Goal: Information Seeking & Learning: Learn about a topic

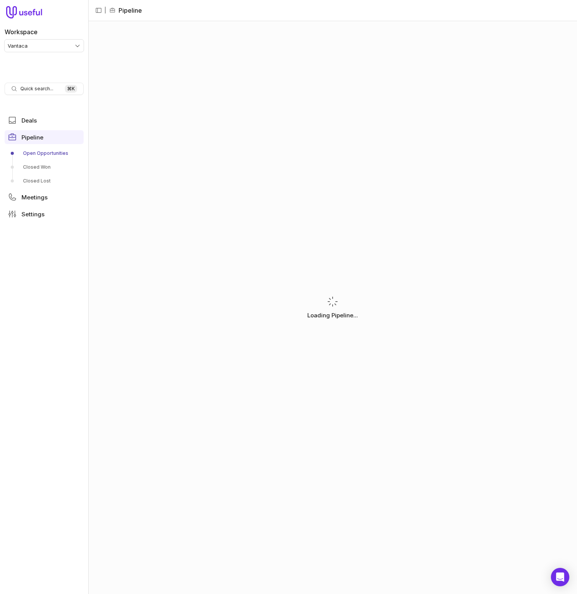
click at [336, 318] on p "Loading Pipeline..." at bounding box center [333, 315] width 51 height 9
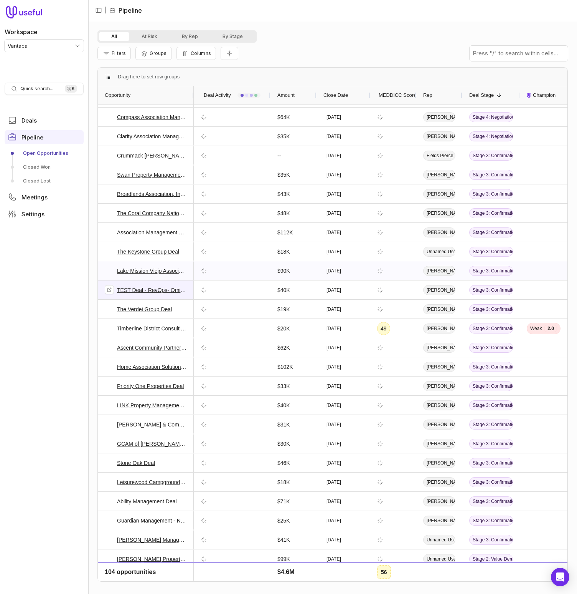
scroll to position [60, 0]
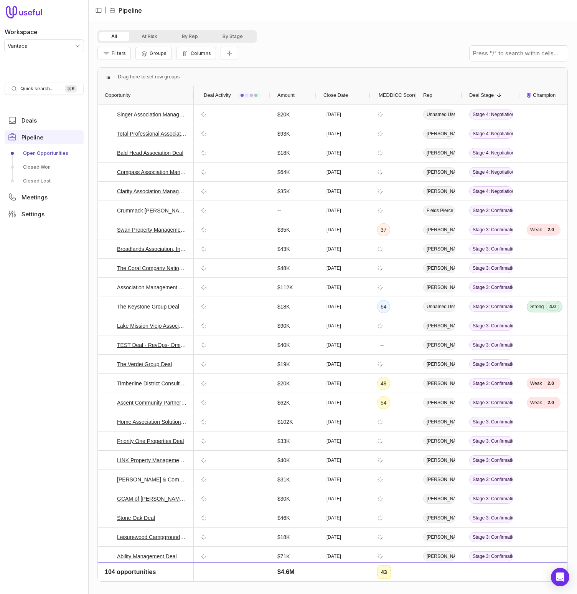
click at [399, 35] on div "All At Risk By Rep By Stage" at bounding box center [333, 36] width 471 height 12
click at [103, 172] on div "Compass Association Management Deal" at bounding box center [146, 171] width 96 height 19
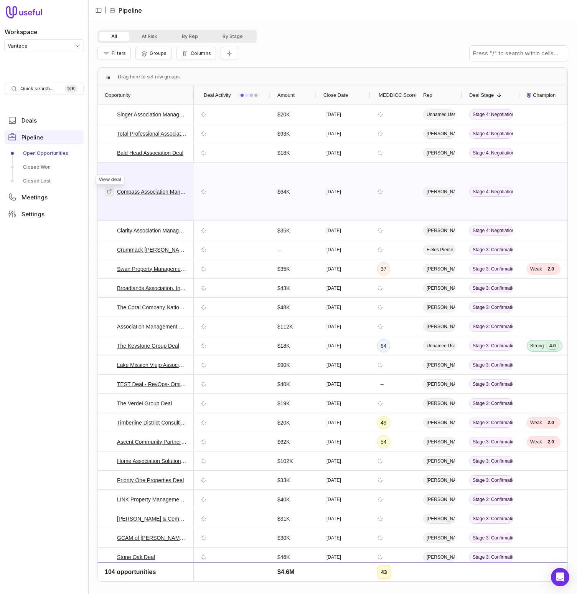
click at [112, 191] on icon at bounding box center [109, 191] width 5 height 5
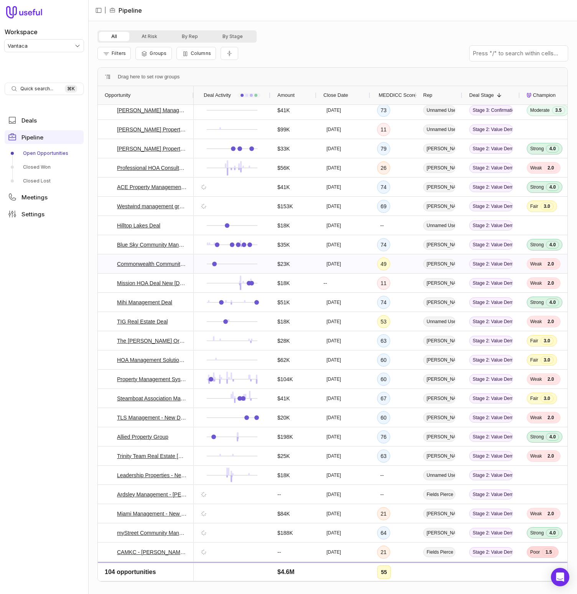
scroll to position [536, 0]
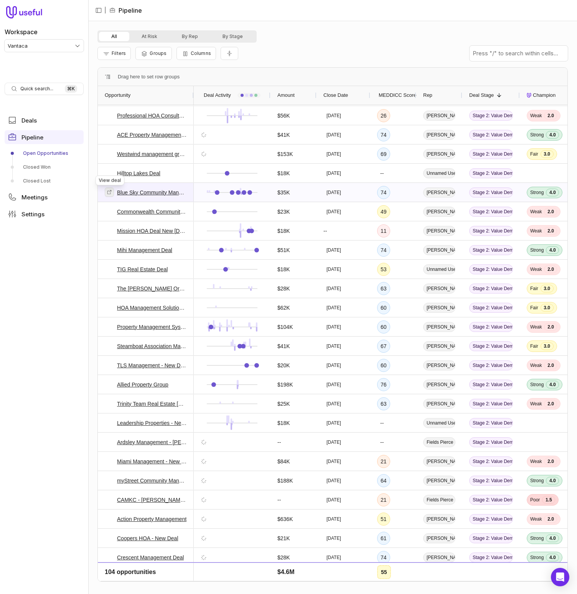
click at [109, 193] on icon at bounding box center [109, 191] width 5 height 5
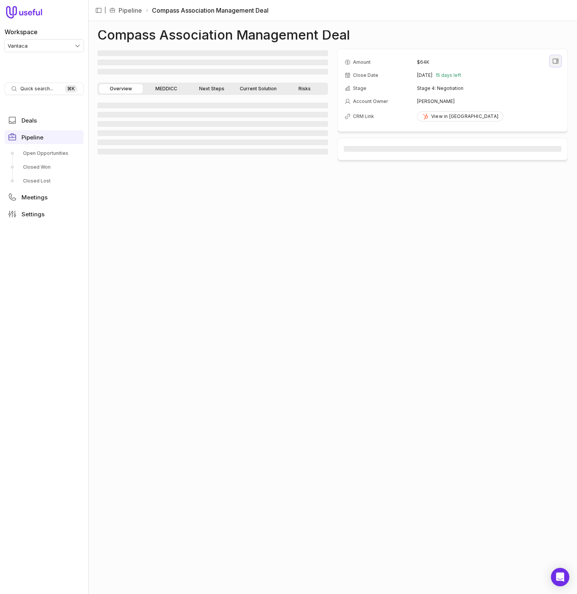
click at [555, 62] on icon "View all fields" at bounding box center [556, 61] width 7 height 7
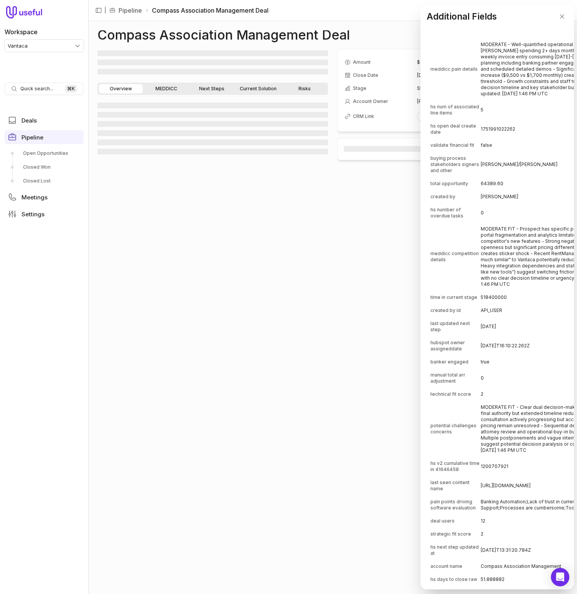
click at [551, 91] on td "MODERATE - Well-quantified operational pain with specific time impacts: Cameron…" at bounding box center [567, 68] width 173 height 61
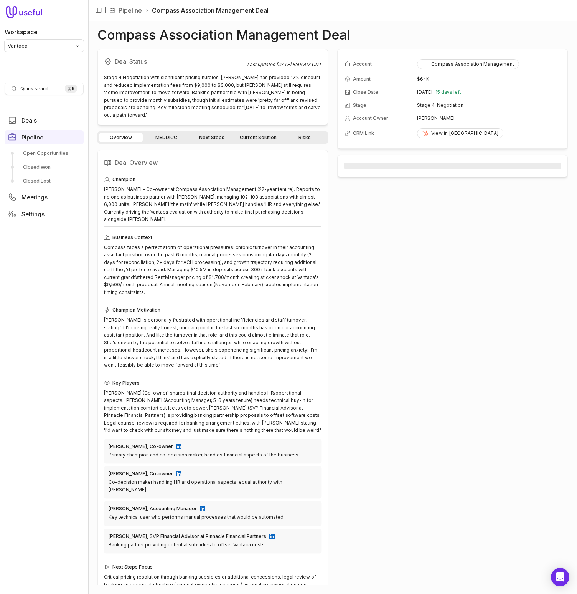
click at [166, 133] on link "MEDDICC" at bounding box center [166, 137] width 44 height 9
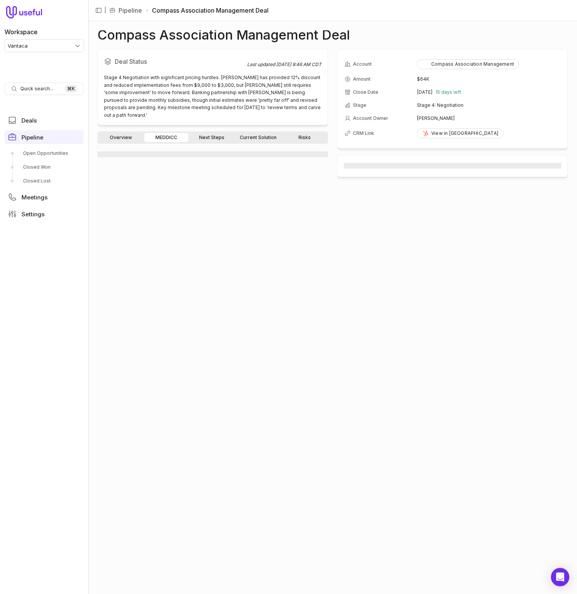
click at [218, 133] on link "Next Steps" at bounding box center [212, 137] width 44 height 9
click at [273, 133] on link "Current Solution" at bounding box center [258, 137] width 46 height 9
drag, startPoint x: 308, startPoint y: 131, endPoint x: 270, endPoint y: 129, distance: 38.4
click at [308, 133] on link "Risks" at bounding box center [305, 137] width 44 height 9
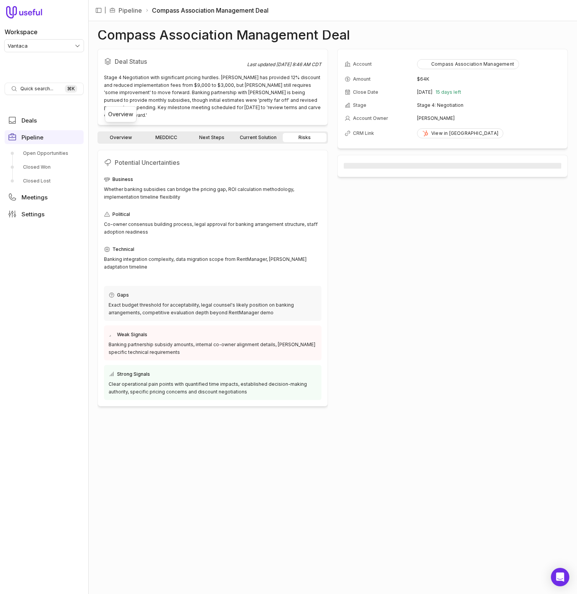
click at [134, 133] on link "Overview" at bounding box center [121, 137] width 44 height 9
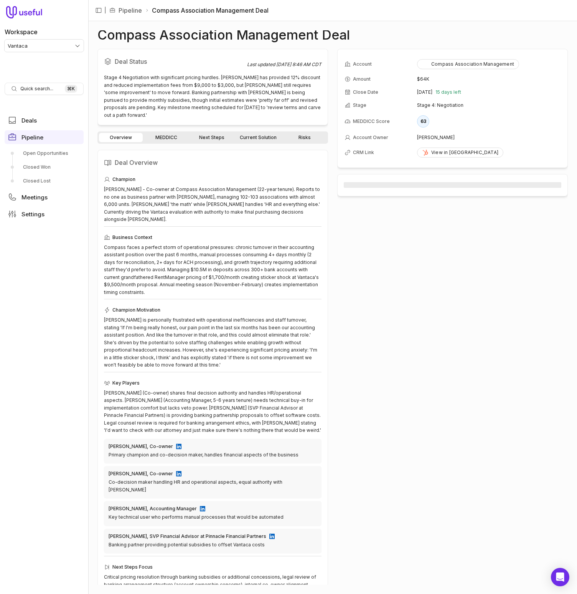
click at [197, 133] on link "Next Steps" at bounding box center [212, 137] width 44 height 9
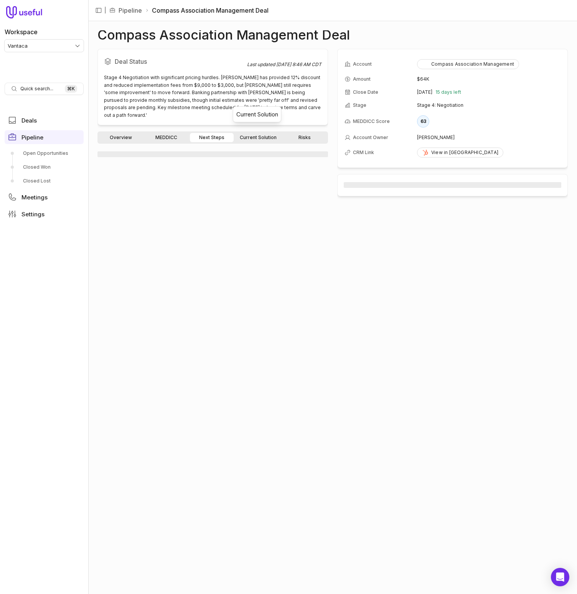
click at [242, 133] on link "Current Solution" at bounding box center [258, 137] width 46 height 9
click at [335, 19] on nav "| Pipeline Compass Association Management Deal" at bounding box center [332, 10] width 489 height 21
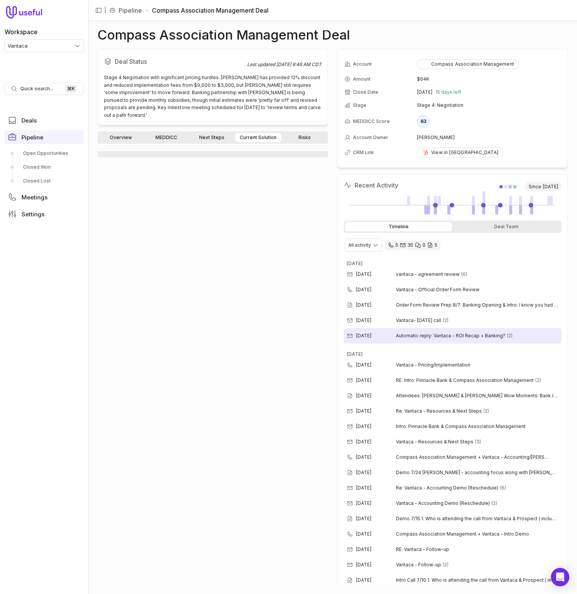
scroll to position [61, 0]
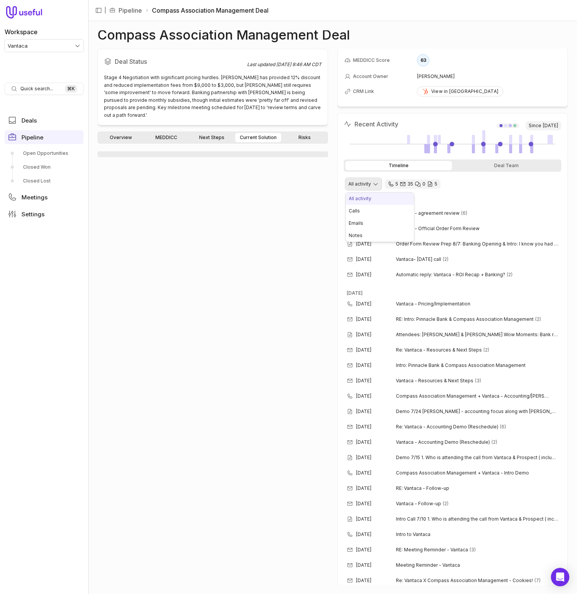
click at [369, 189] on html "Workspace Vantaca Quick search... ⌘ K Deals Pipeline Open Opportunities Closed …" at bounding box center [288, 297] width 577 height 594
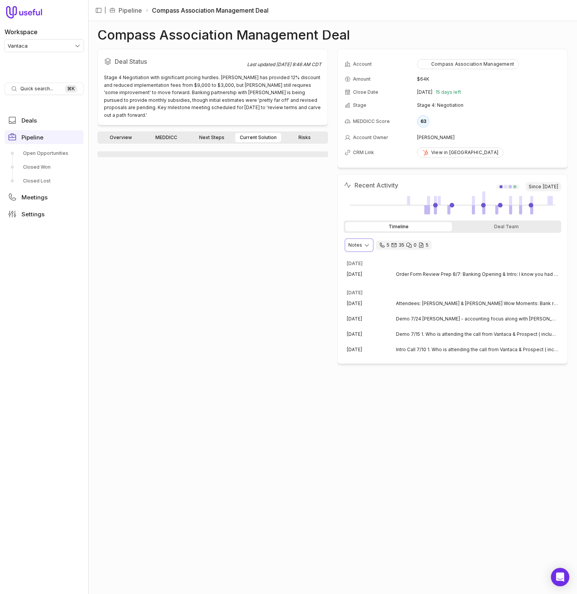
scroll to position [0, 0]
click at [431, 275] on span "Order Form Review Prep 8/7: Banking Opening & Intro: I know you had a call yest…" at bounding box center [477, 274] width 162 height 6
click at [444, 300] on span "Attendees: Angie & Kelly Wow Moments: Bank rec, transfers, lockbox, Auto ACH, m…" at bounding box center [477, 303] width 162 height 6
click at [459, 329] on div "Jul 15, 2025 Demo 7/15 1. Who is attending the call from Vantaca & Prospect ( i…" at bounding box center [453, 333] width 218 height 15
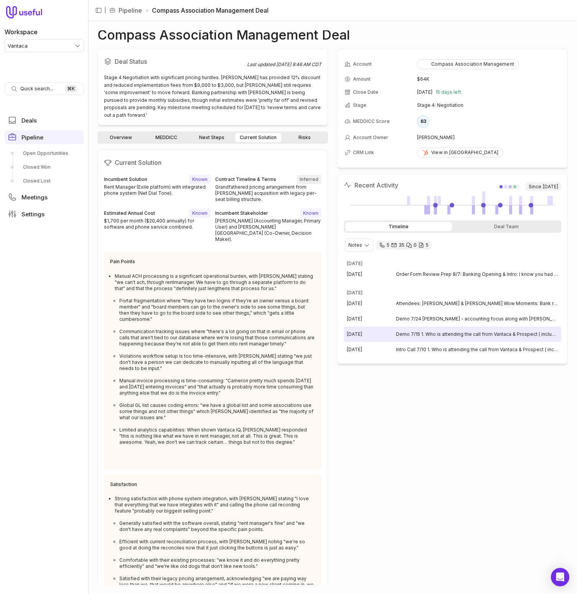
click at [419, 339] on div "Jul 15, 2025 Demo 7/15 1. Who is attending the call from Vantaca & Prospect ( i…" at bounding box center [453, 333] width 218 height 15
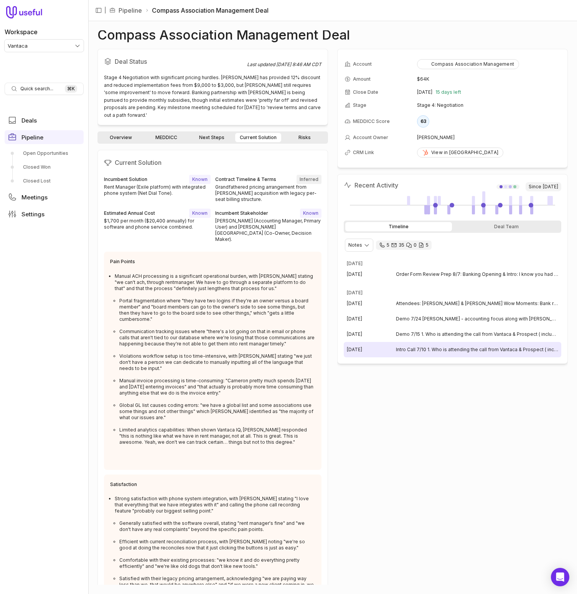
click at [427, 354] on div "Jul 10, 2025 Intro Call 7/10 1. Who is attending the call from Vantaca & Prospe…" at bounding box center [453, 349] width 218 height 15
click at [428, 350] on span "Intro Call 7/10 1. Who is attending the call from Vantaca & Prospect ( include …" at bounding box center [477, 349] width 162 height 6
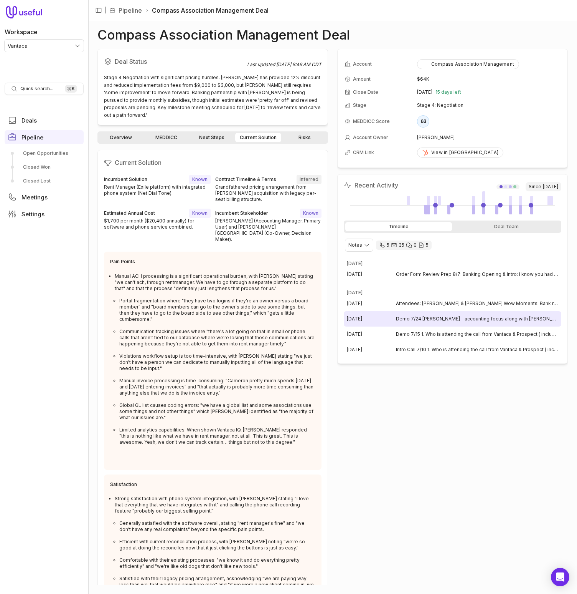
click at [463, 322] on div "Jul 24, 2025 Demo 7/24 Angie - accounting focus along with Cameron their head o…" at bounding box center [453, 318] width 218 height 15
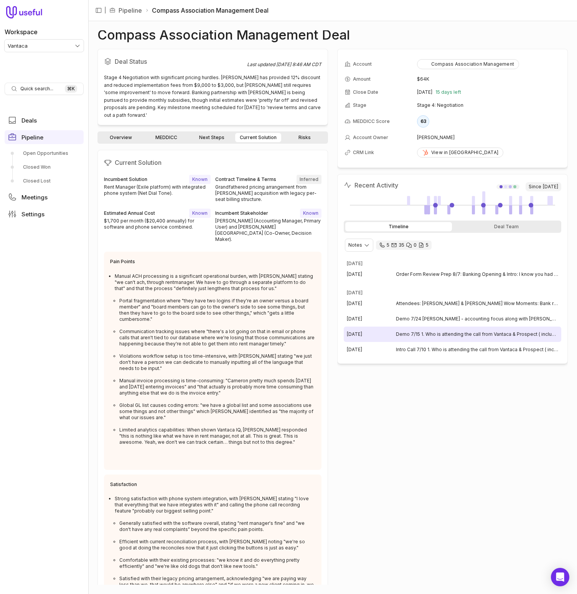
click at [449, 340] on div "Jul 15, 2025 Demo 7/15 1. Who is attending the call from Vantaca & Prospect ( i…" at bounding box center [453, 333] width 218 height 15
click at [433, 329] on div "Jul 15, 2025 Demo 7/15 1. Who is attending the call from Vantaca & Prospect ( i…" at bounding box center [453, 333] width 218 height 15
click at [430, 332] on span "Demo 7/15 1. Who is attending the call from Vantaca & Prospect ( include Prospe…" at bounding box center [477, 334] width 162 height 6
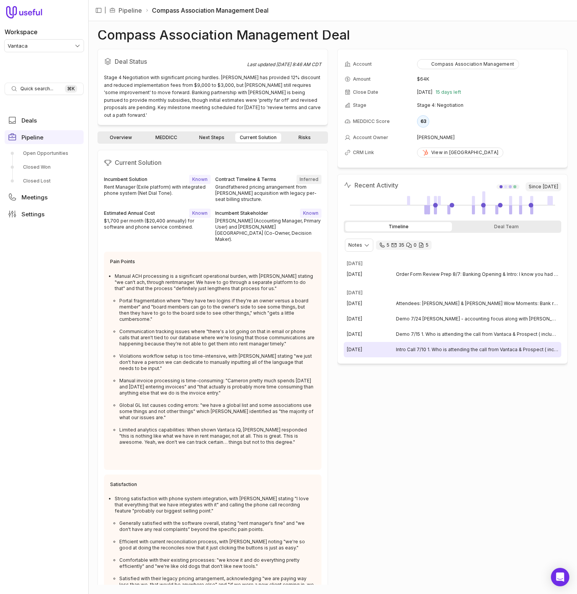
click at [445, 343] on div "Jul 10, 2025 Intro Call 7/10 1. Who is attending the call from Vantaca & Prospe…" at bounding box center [453, 349] width 218 height 15
click at [430, 351] on span "Intro Call 7/10 1. Who is attending the call from Vantaca & Prospect ( include …" at bounding box center [477, 349] width 162 height 6
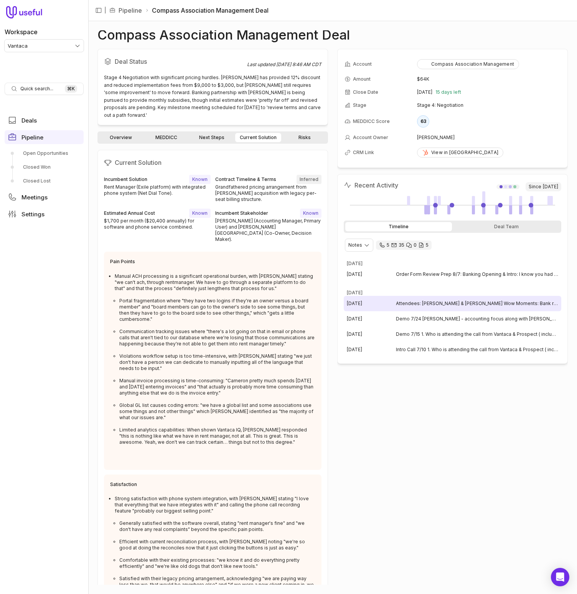
click at [458, 308] on div "Jul 24, 2025 Attendees: Angie & Kelly Wow Moments: Bank rec, transfers, lockbox…" at bounding box center [453, 303] width 218 height 15
click at [456, 301] on span "Attendees: Angie & Kelly Wow Moments: Bank rec, transfers, lockbox, Auto ACH, m…" at bounding box center [477, 303] width 162 height 6
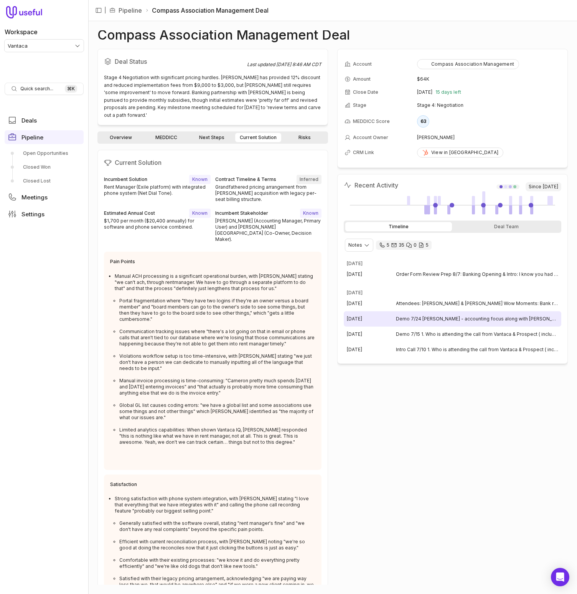
click at [450, 321] on span "Demo 7/24 Angie - accounting focus along with Cameron their head of acct. Kelli…" at bounding box center [477, 319] width 162 height 6
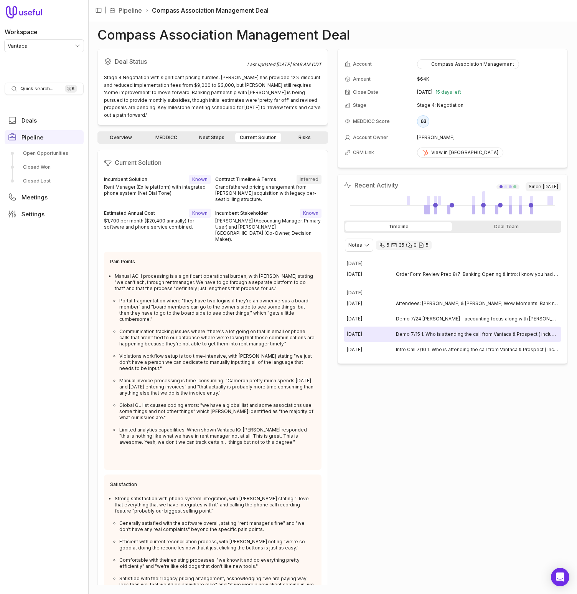
click at [446, 333] on span "Demo 7/15 1. Who is attending the call from Vantaca & Prospect ( include Prospe…" at bounding box center [477, 334] width 162 height 6
click at [364, 249] on html "Workspace Vantaca Quick search... ⌘ K Deals Pipeline Open Opportunities Closed …" at bounding box center [288, 297] width 577 height 594
drag, startPoint x: 387, startPoint y: 376, endPoint x: 397, endPoint y: 362, distance: 17.1
click at [387, 376] on html "Workspace Vantaca Quick search... ⌘ K Deals Pipeline Open Opportunities Closed …" at bounding box center [288, 297] width 577 height 594
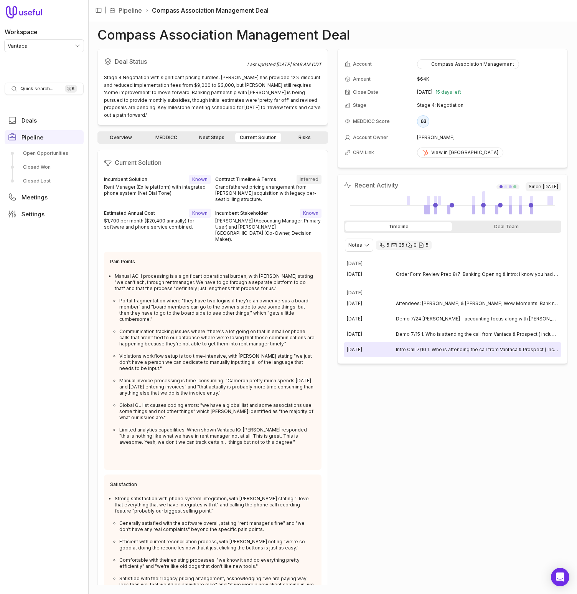
click at [403, 352] on span "Intro Call 7/10 1. Who is attending the call from Vantaca & Prospect ( include …" at bounding box center [477, 349] width 162 height 6
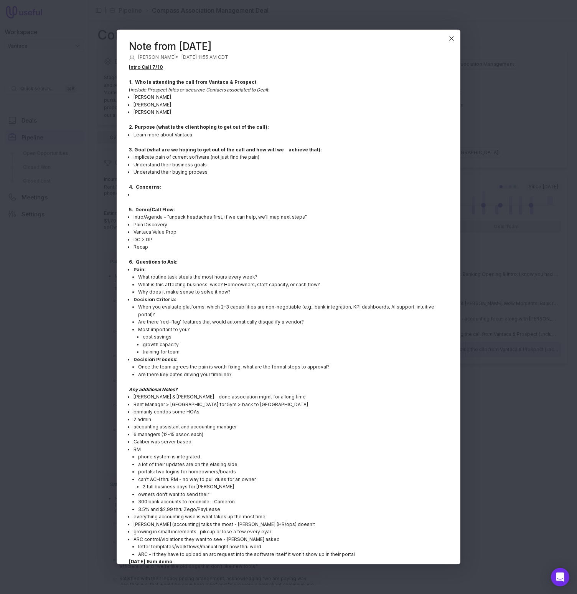
click at [403, 356] on p "Decision Process:" at bounding box center [291, 360] width 315 height 8
click at [443, 348] on p "training for team" at bounding box center [296, 352] width 306 height 8
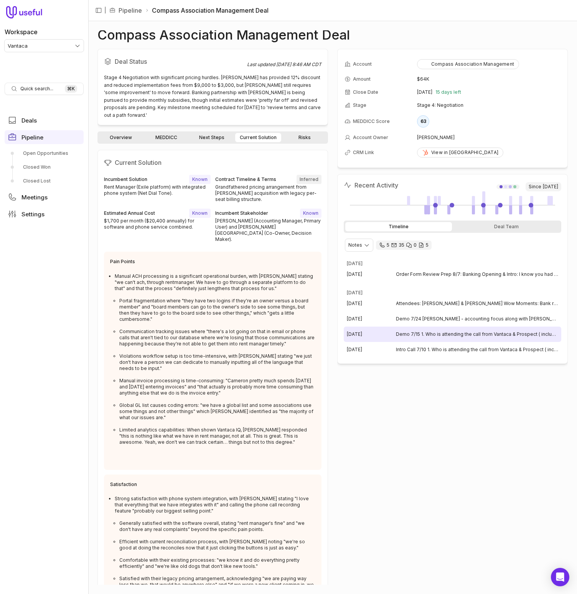
click at [415, 331] on span "Demo 7/15 1. Who is attending the call from Vantaca & Prospect ( include Prospe…" at bounding box center [477, 334] width 162 height 6
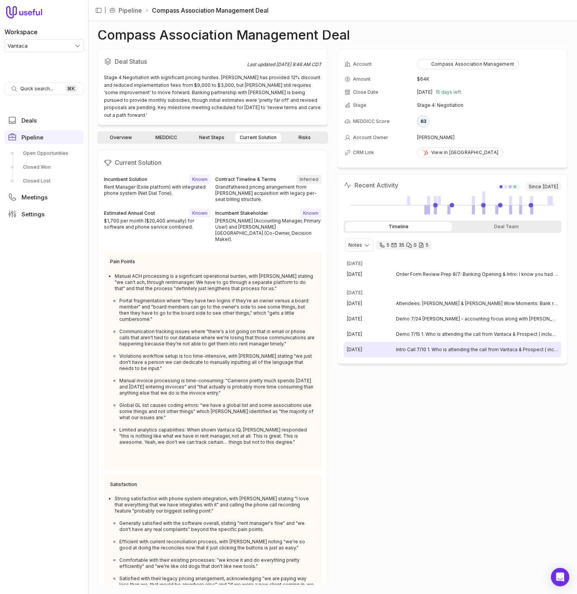
click at [438, 349] on span "Intro Call 7/10 1. Who is attending the call from Vantaca & Prospect ( include …" at bounding box center [477, 349] width 162 height 6
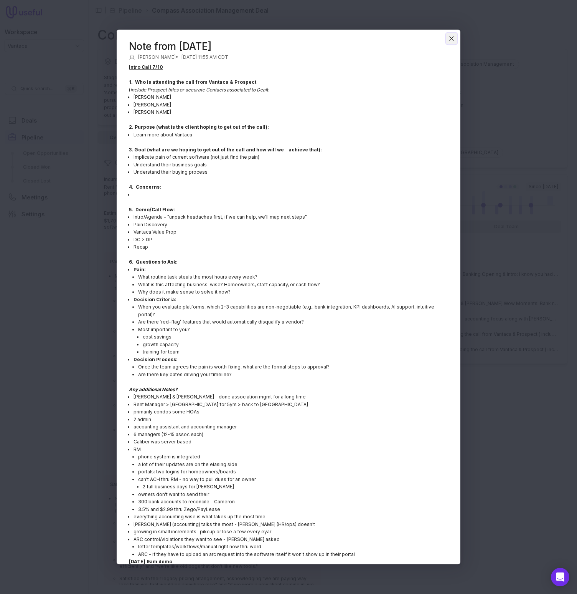
click at [450, 38] on icon "Close" at bounding box center [451, 38] width 7 height 7
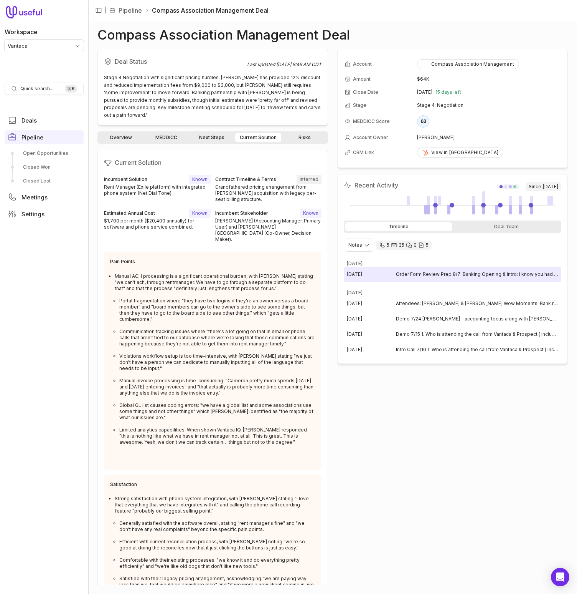
click at [424, 273] on span "Order Form Review Prep 8/7: Banking Opening & Intro: I know you had a call yest…" at bounding box center [477, 274] width 162 height 6
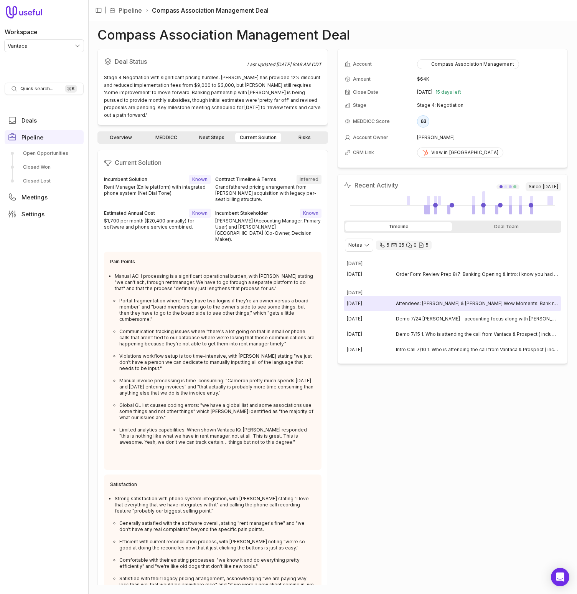
click at [455, 307] on div "Jul 24, 2025 Attendees: Angie & Kelly Wow Moments: Bank rec, transfers, lockbox…" at bounding box center [453, 303] width 218 height 15
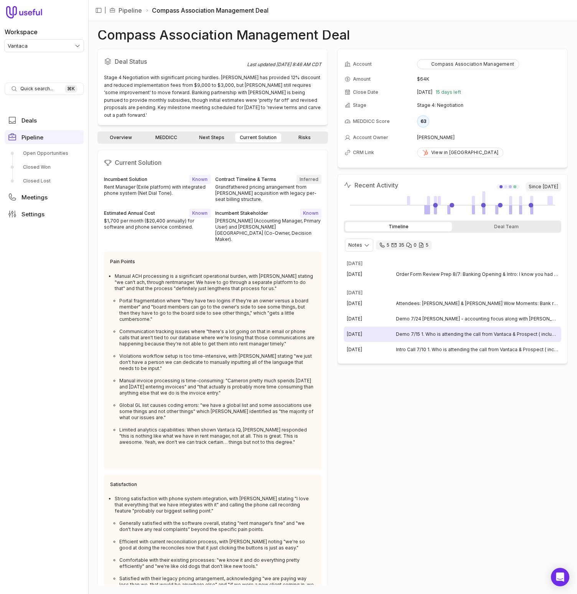
click at [443, 328] on div "Jul 15, 2025 Demo 7/15 1. Who is attending the call from Vantaca & Prospect ( i…" at bounding box center [453, 333] width 218 height 15
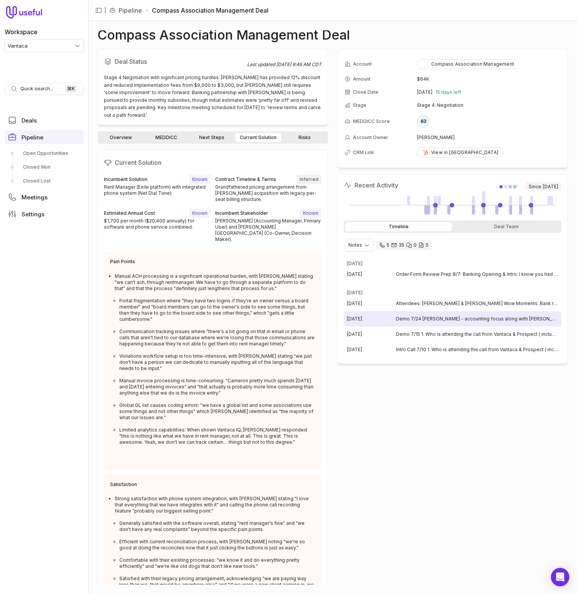
click at [443, 319] on span "Demo 7/24 Angie - accounting focus along with Cameron their head of acct. Kelli…" at bounding box center [477, 319] width 162 height 6
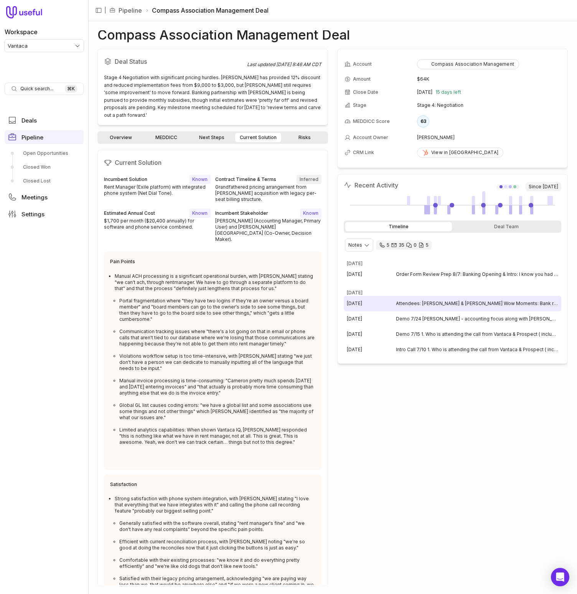
click at [424, 304] on span "Attendees: Angie & Kelly Wow Moments: Bank rec, transfers, lockbox, Auto ACH, m…" at bounding box center [477, 303] width 162 height 6
click at [362, 242] on html "Workspace Vantaca Quick search... ⌘ K Deals Pipeline Open Opportunities Closed …" at bounding box center [288, 297] width 577 height 594
click at [204, 328] on html "Workspace Vantaca Quick search... ⌘ K Deals Pipeline Open Opportunities Closed …" at bounding box center [288, 297] width 577 height 594
click at [208, 133] on link "Next Steps" at bounding box center [212, 137] width 44 height 9
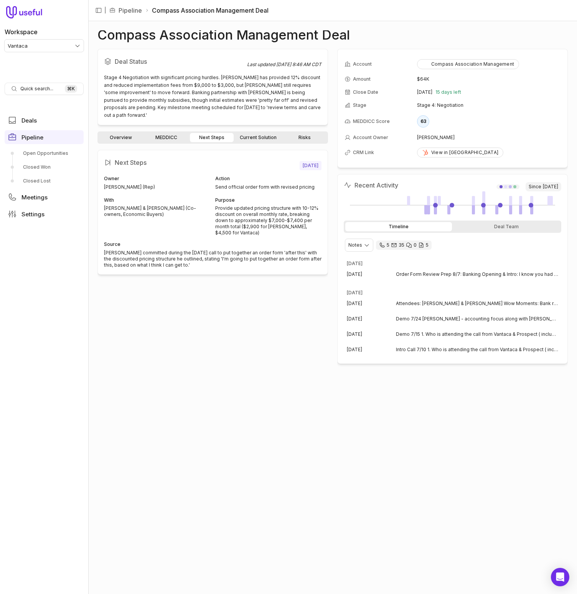
click at [245, 133] on link "Current Solution" at bounding box center [258, 137] width 46 height 9
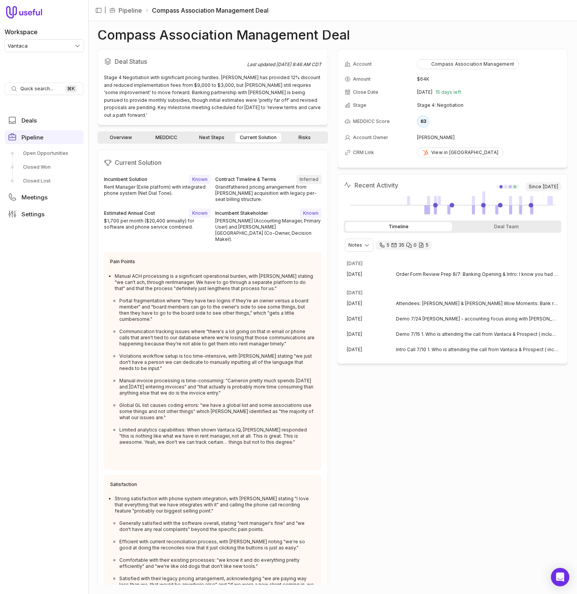
click at [187, 140] on div "Overview MEDDICC Next Steps Current Solution Risks Current Solution Incumbent S…" at bounding box center [213, 357] width 231 height 453
click at [230, 133] on link "Next Steps" at bounding box center [212, 137] width 44 height 9
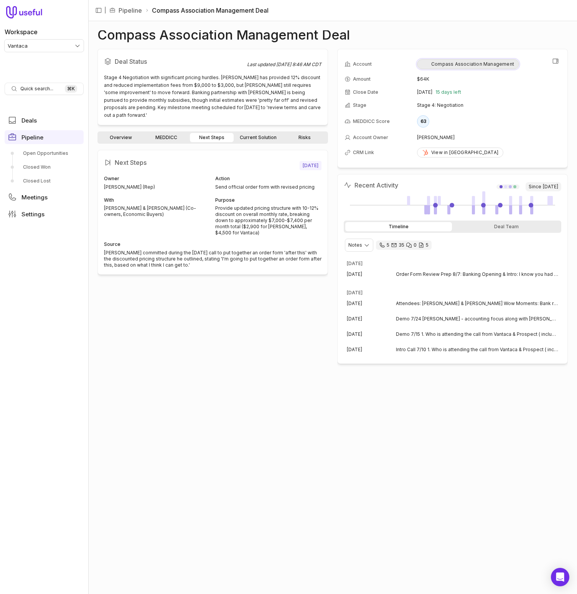
click at [479, 62] on div "Compass Association Management" at bounding box center [468, 64] width 92 height 6
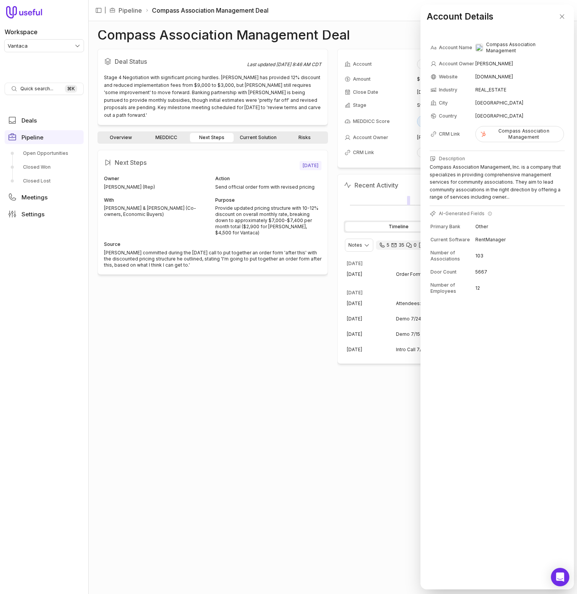
drag, startPoint x: 563, startPoint y: 18, endPoint x: 408, endPoint y: 22, distance: 155.2
click at [562, 18] on icon "Close" at bounding box center [562, 16] width 7 height 7
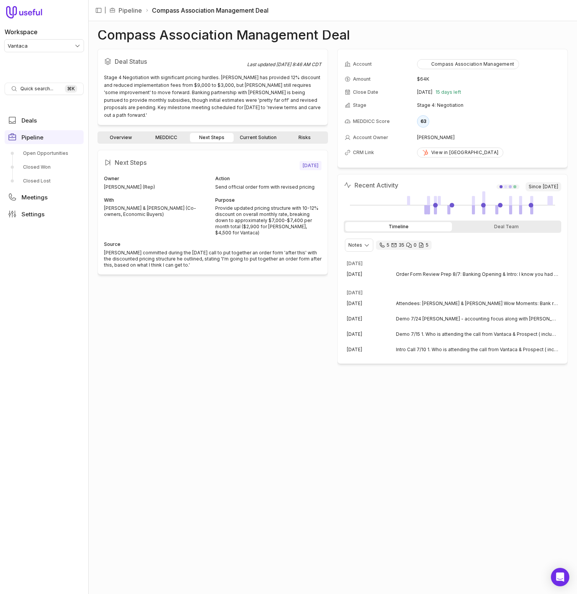
click at [365, 23] on div "Compass Association Management Deal Deal Status Last updated Aug 13, 2025, 8:46…" at bounding box center [332, 307] width 489 height 572
